Goal: Task Accomplishment & Management: Manage account settings

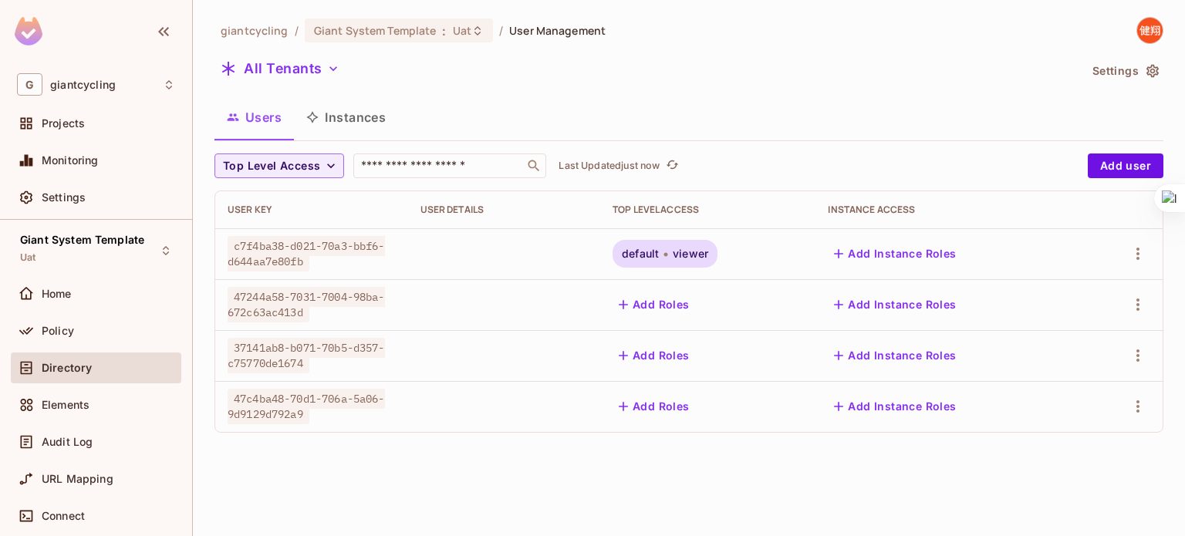
click at [667, 407] on button "Add Roles" at bounding box center [654, 406] width 83 height 25
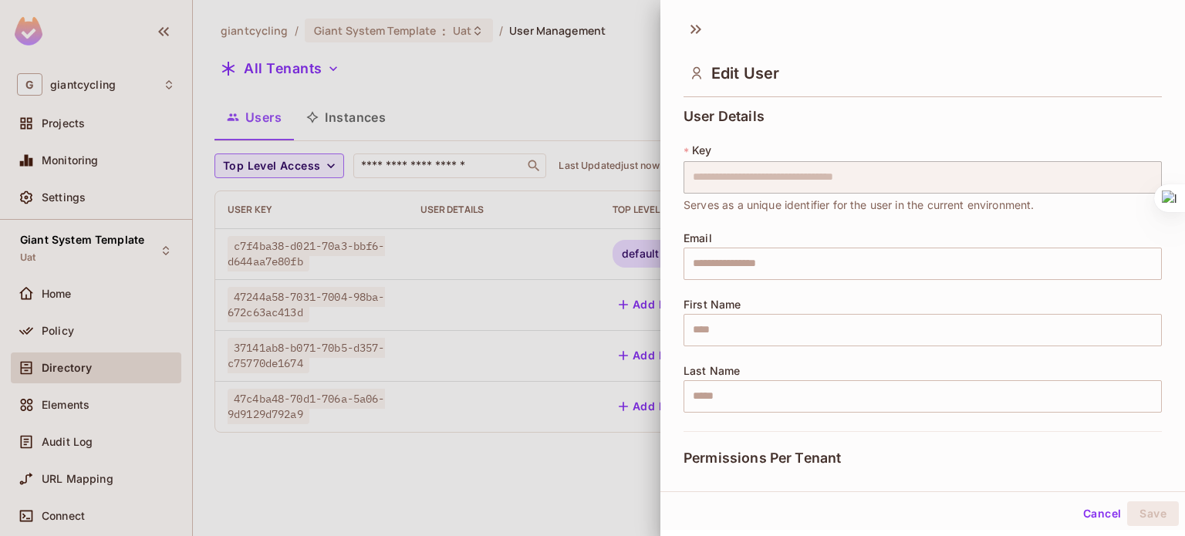
click at [662, 402] on div "**********" at bounding box center [923, 286] width 525 height 367
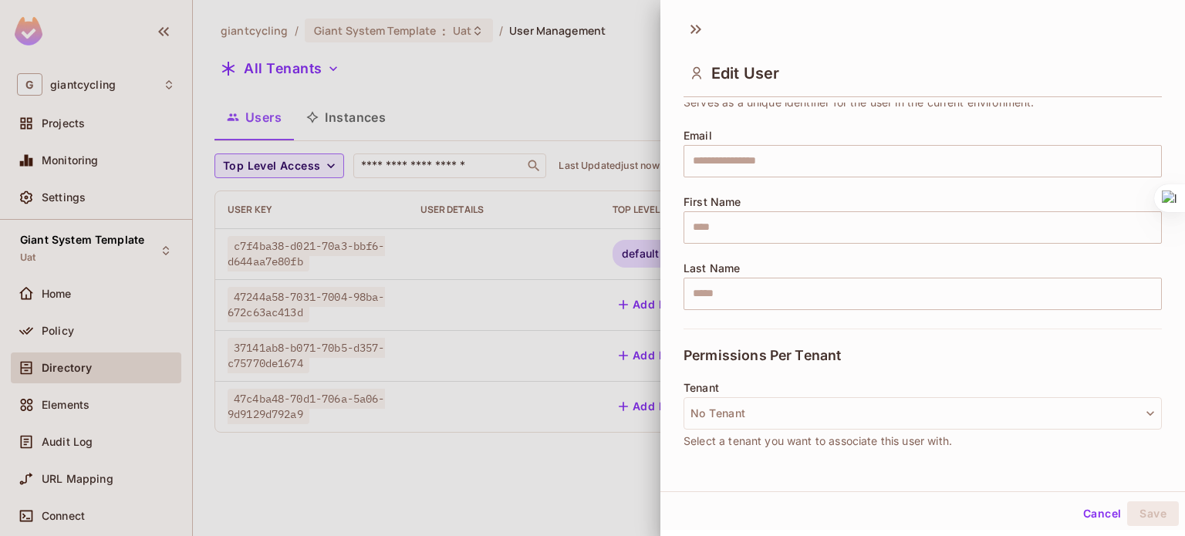
scroll to position [172, 0]
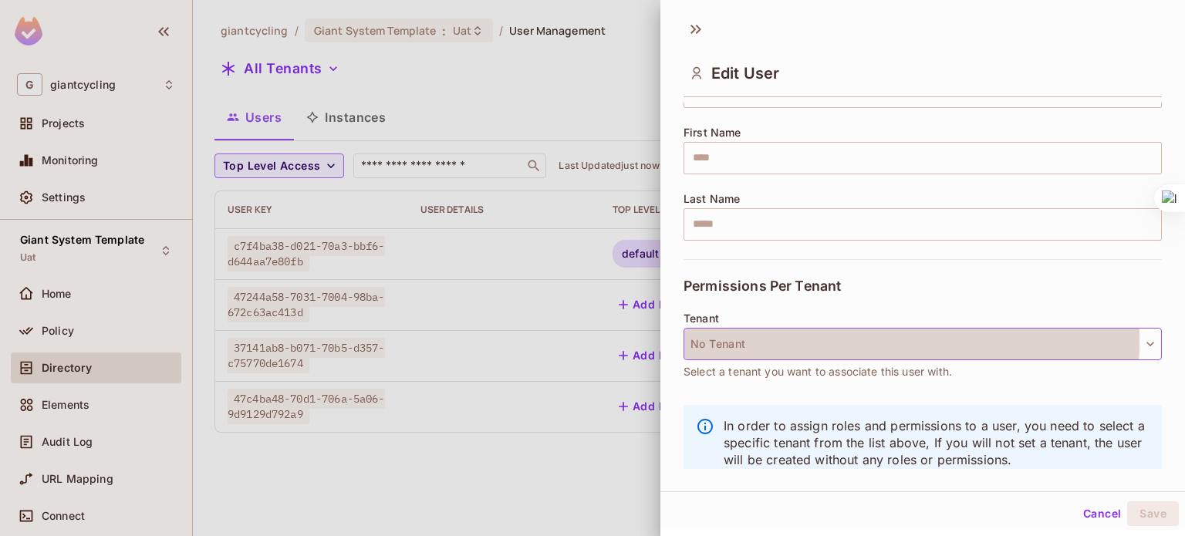
click at [814, 340] on button "No Tenant" at bounding box center [923, 344] width 478 height 32
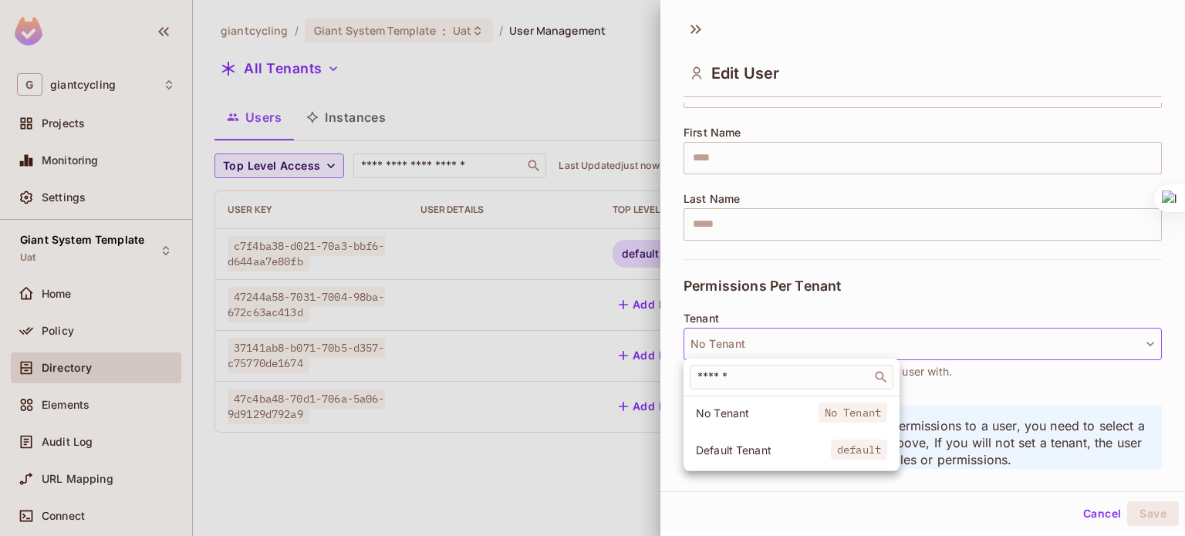
click at [749, 443] on span "Default Tenant" at bounding box center [763, 450] width 135 height 15
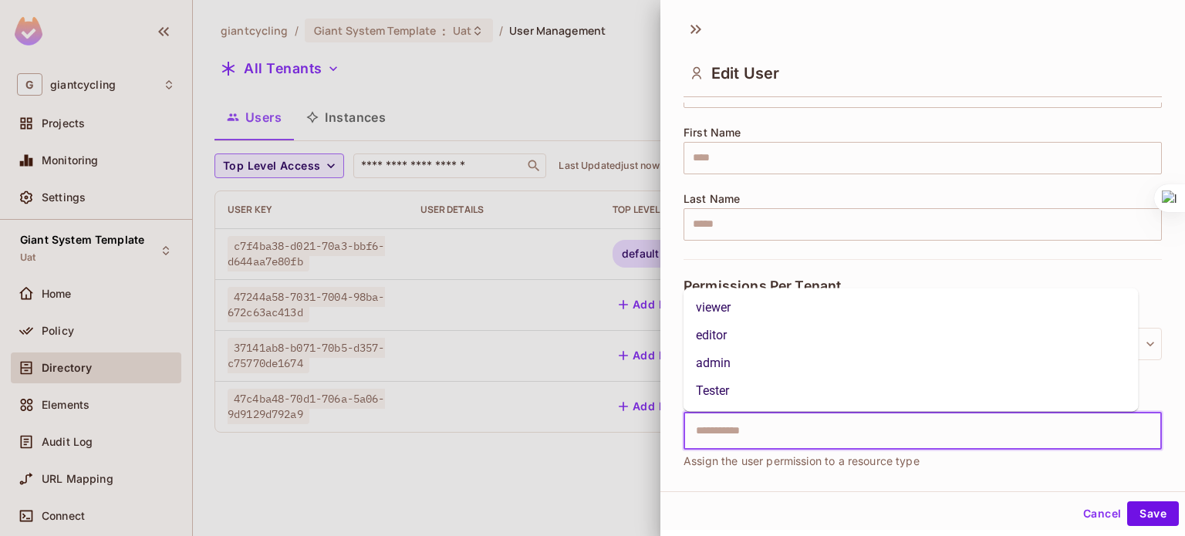
click at [759, 431] on input "text" at bounding box center [909, 431] width 445 height 31
click at [733, 316] on li "viewer" at bounding box center [911, 308] width 455 height 28
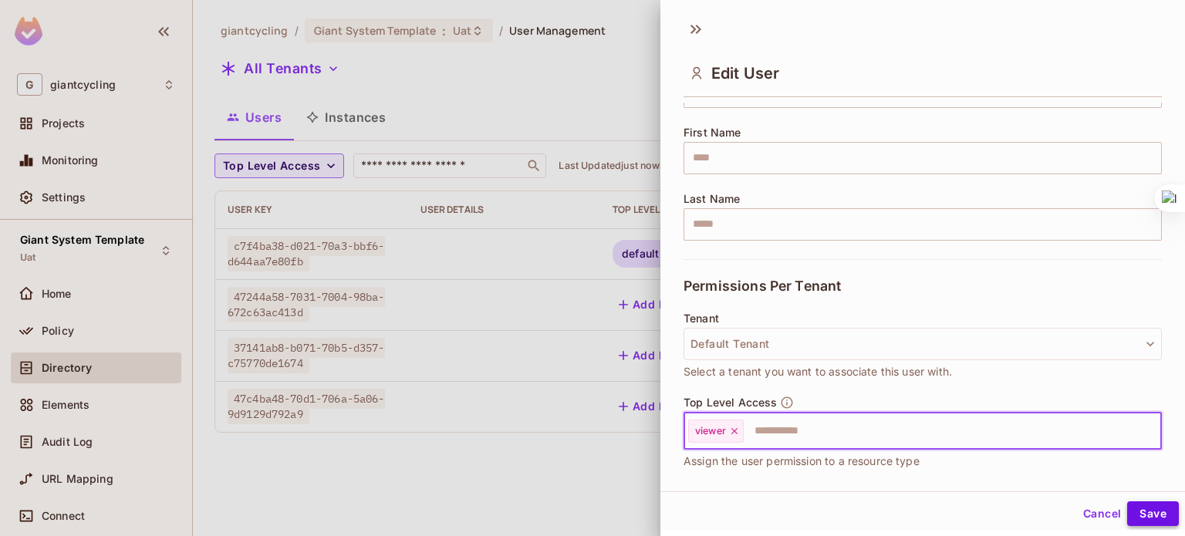
click at [1127, 503] on button "Save" at bounding box center [1153, 514] width 52 height 25
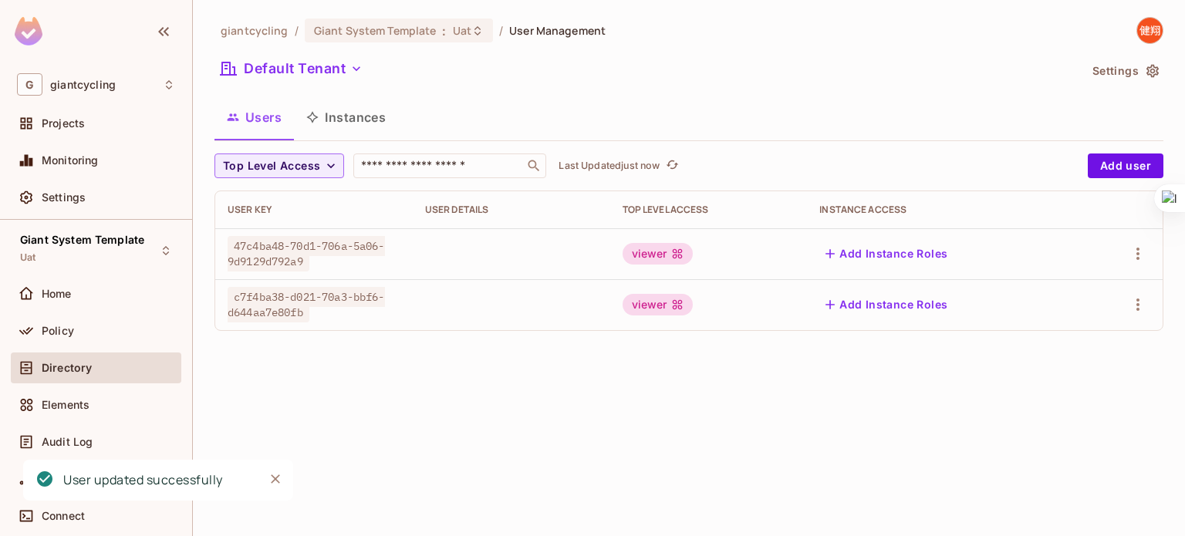
click at [919, 431] on div "giantcycling / Giant System Template : Uat / User Management Default Tenant Set…" at bounding box center [689, 268] width 992 height 536
